Goal: Information Seeking & Learning: Learn about a topic

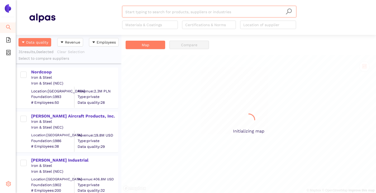
scroll to position [154, 102]
click at [10, 182] on icon "setting" at bounding box center [8, 183] width 5 height 5
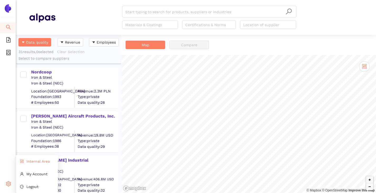
click at [33, 160] on span "Internal Area" at bounding box center [37, 161] width 23 height 4
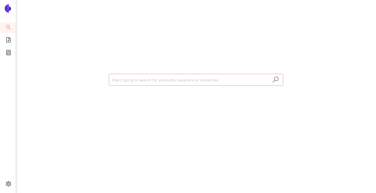
click at [118, 79] on input "search" at bounding box center [196, 80] width 168 height 12
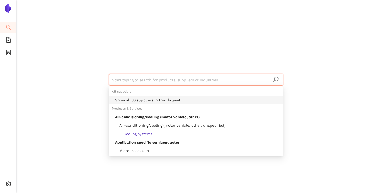
click at [125, 101] on div "Show all 30 suppliers in this dataset" at bounding box center [197, 100] width 165 height 6
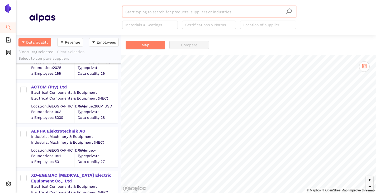
scroll to position [1161, 0]
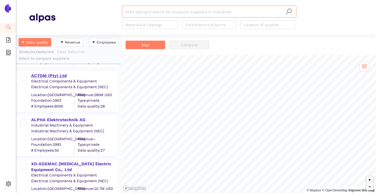
click at [51, 75] on div "ACTOM (Pty) Ltd" at bounding box center [74, 76] width 87 height 6
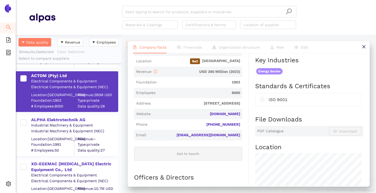
scroll to position [79, 0]
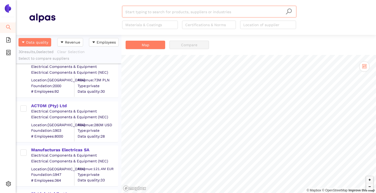
scroll to position [691, 0]
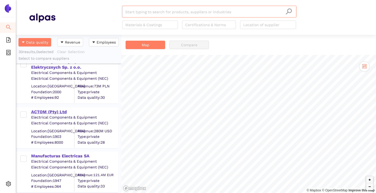
click at [56, 110] on div "ACTOM (Pty) Ltd" at bounding box center [74, 112] width 87 height 6
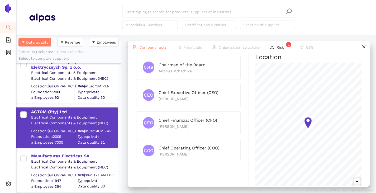
scroll to position [248, 0]
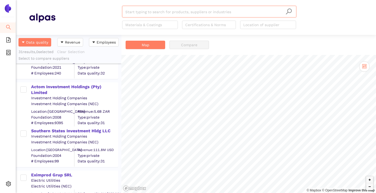
scroll to position [1131, 0]
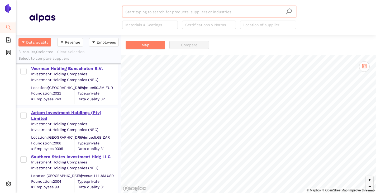
click at [59, 117] on div "Actom Investment Holdings (Pty) Limited" at bounding box center [74, 116] width 87 height 12
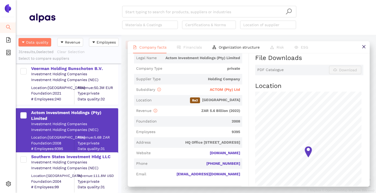
scroll to position [106, 0]
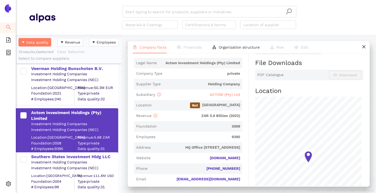
click at [219, 97] on span "ACTOM (Pty) Ltd" at bounding box center [225, 94] width 30 height 4
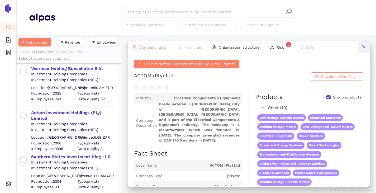
click at [363, 49] on button at bounding box center [364, 47] width 12 height 12
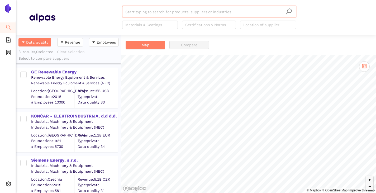
scroll to position [154, 102]
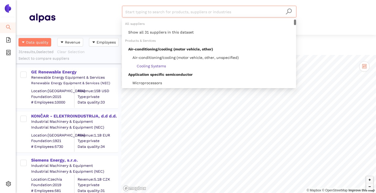
click at [143, 15] on input "search" at bounding box center [209, 12] width 168 height 12
paste input "XD-EGEMAC [MEDICAL_DATA] Electric Equipment Co,. Ltd"
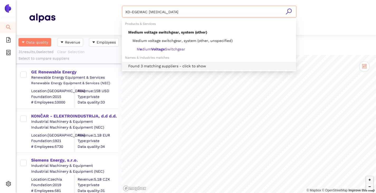
click at [145, 64] on div "Found 3 matching suppliers - click to show" at bounding box center [210, 66] width 165 height 6
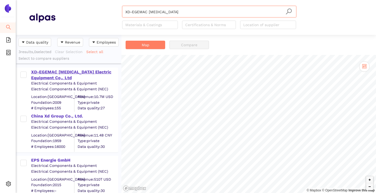
type input "XD-EGEMAC [MEDICAL_DATA]"
click at [75, 72] on div "XD-EGEMAC [MEDICAL_DATA] Electric Equipment Co,. Ltd" at bounding box center [74, 75] width 87 height 12
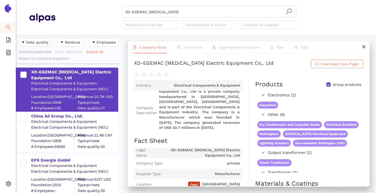
click at [327, 87] on input "Group products" at bounding box center [329, 84] width 4 height 4
checkbox input "false"
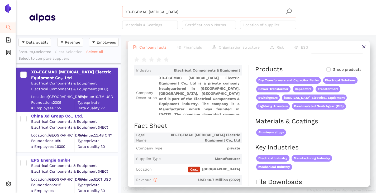
click at [178, 10] on input "XD-EGEMAC [MEDICAL_DATA]" at bounding box center [209, 12] width 168 height 12
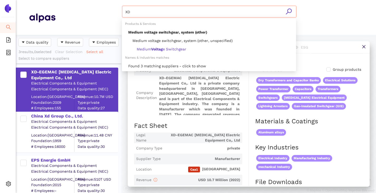
type input "X"
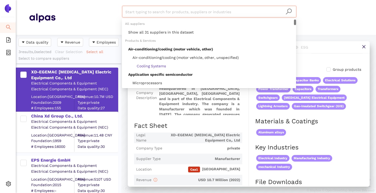
paste input "ACTOM (Pty) Ltd"
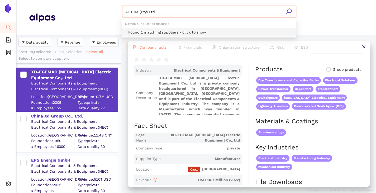
click at [154, 30] on div "Found 1 matching suppliers - click to show" at bounding box center [210, 32] width 165 height 6
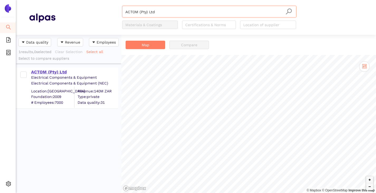
type input "ACTOM (Pty) Ltd"
click at [46, 70] on div "ACTOM (Pty) Ltd" at bounding box center [74, 72] width 87 height 6
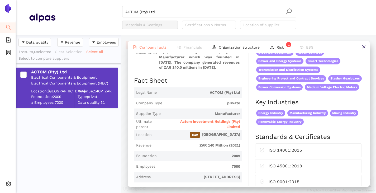
scroll to position [79, 0]
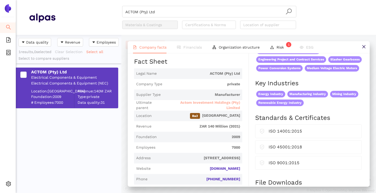
click at [209, 108] on span "Actom Investment Holdings (Pty) Limited" at bounding box center [203, 105] width 73 height 10
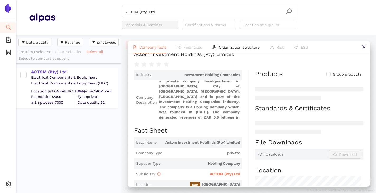
scroll to position [79, 0]
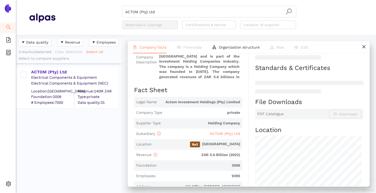
click at [210, 136] on span "ACTOM (Pty) Ltd" at bounding box center [225, 133] width 30 height 4
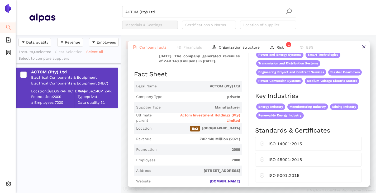
scroll to position [0, 0]
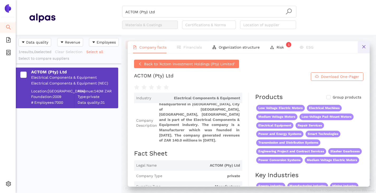
click at [361, 50] on button at bounding box center [364, 47] width 12 height 12
